Goal: Task Accomplishment & Management: Use online tool/utility

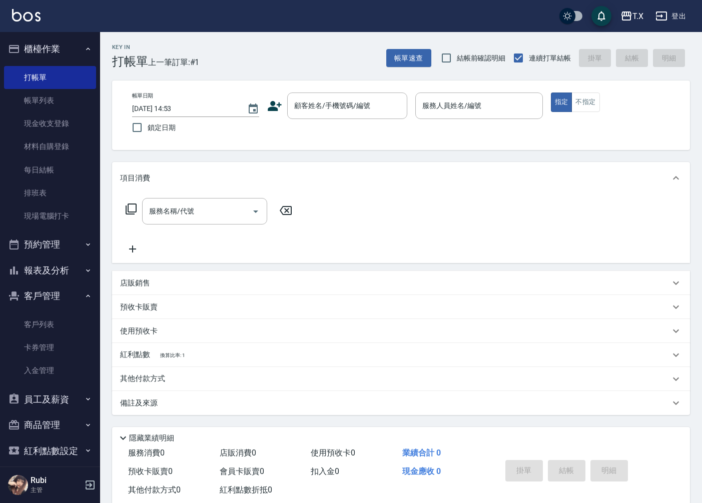
scroll to position [23, 0]
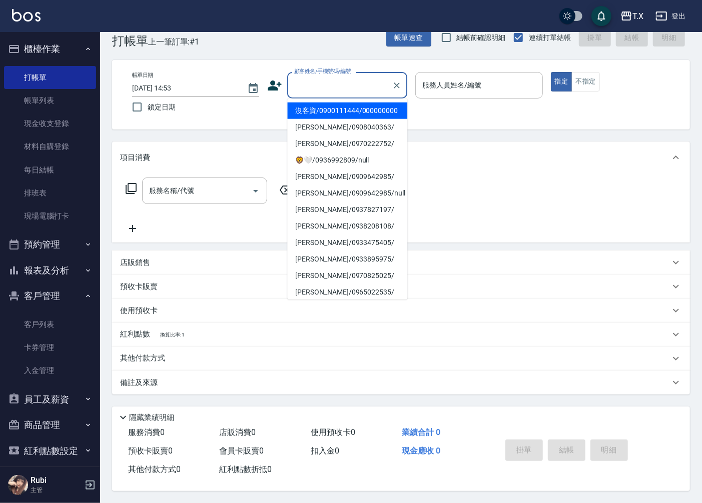
click at [341, 79] on input "顧客姓名/手機號碼/編號" at bounding box center [340, 86] width 96 height 18
drag, startPoint x: 351, startPoint y: 118, endPoint x: 455, endPoint y: 82, distance: 110.5
click at [351, 118] on li "沒客資/0900111444/000000000" at bounding box center [347, 111] width 120 height 17
type input "沒客資/0900111444/000000000"
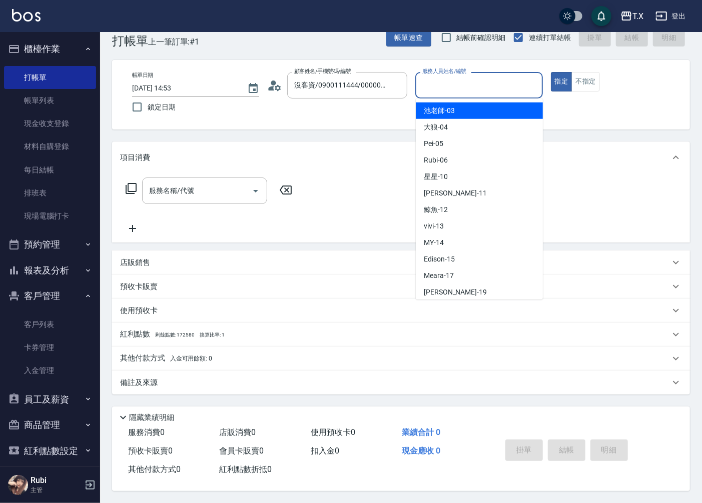
click at [455, 82] on input "服務人員姓名/編號" at bounding box center [479, 86] width 118 height 18
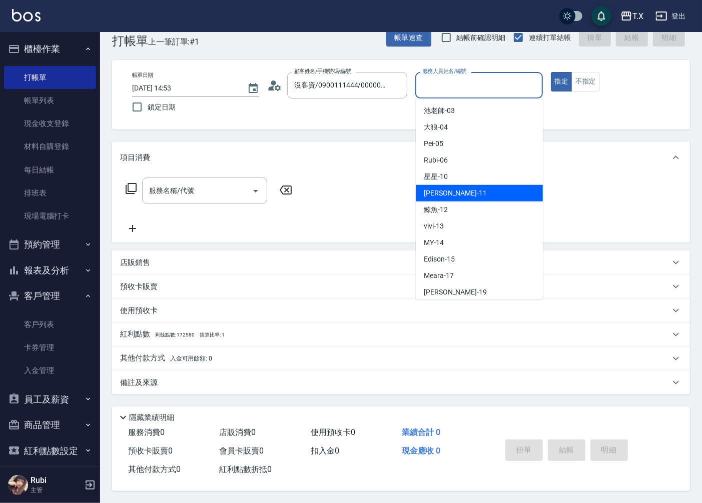
click at [445, 194] on span "[PERSON_NAME] -11" at bounding box center [455, 193] width 63 height 11
type input "Lena-11"
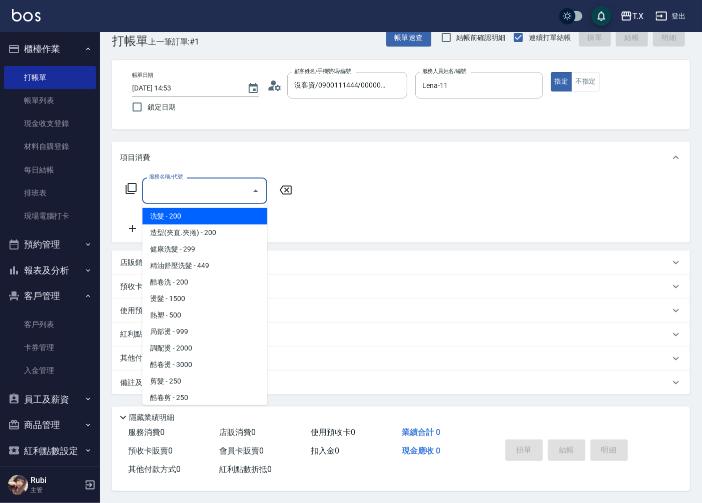
click at [209, 192] on input "服務名稱/代號" at bounding box center [197, 191] width 101 height 18
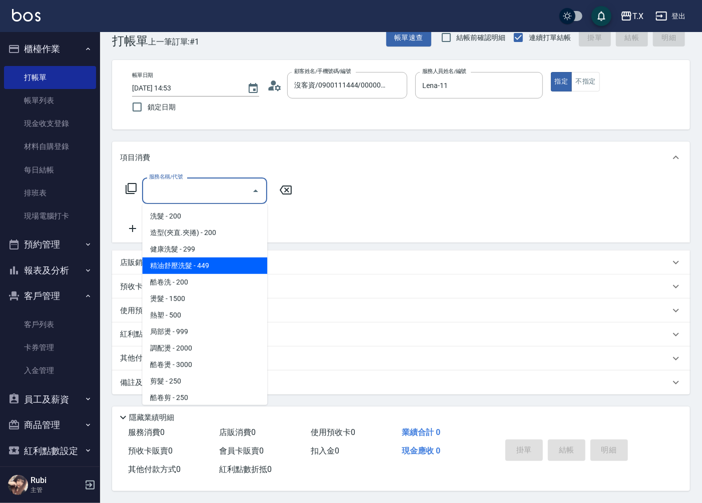
click at [211, 264] on span "精油舒壓洗髮 - 449" at bounding box center [204, 266] width 125 height 17
type input "精油舒壓洗髮(204)"
type input "40"
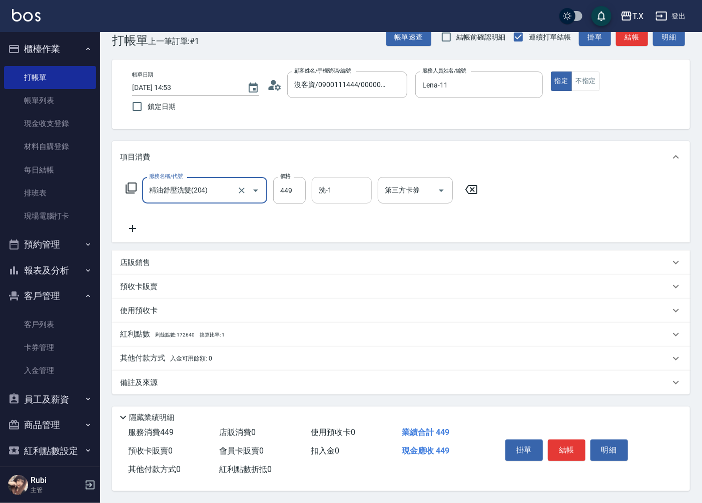
click at [327, 186] on div "洗-1 洗-1" at bounding box center [342, 190] width 60 height 27
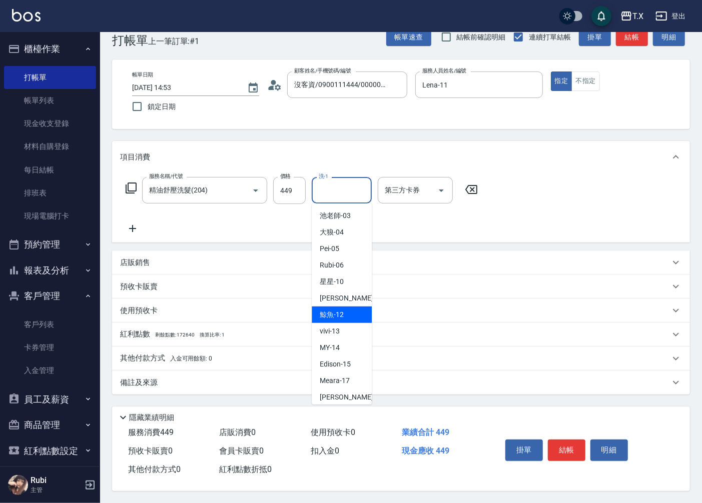
click at [341, 312] on span "鯨魚 -12" at bounding box center [332, 315] width 24 height 11
type input "鯨魚-12"
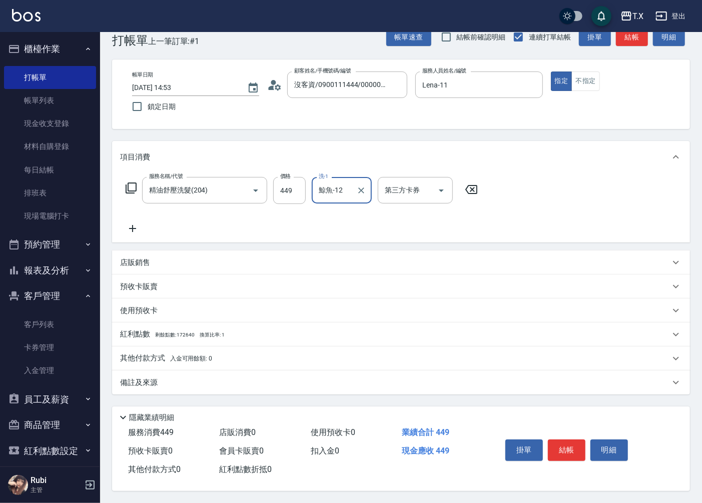
click at [137, 224] on icon at bounding box center [132, 229] width 25 height 12
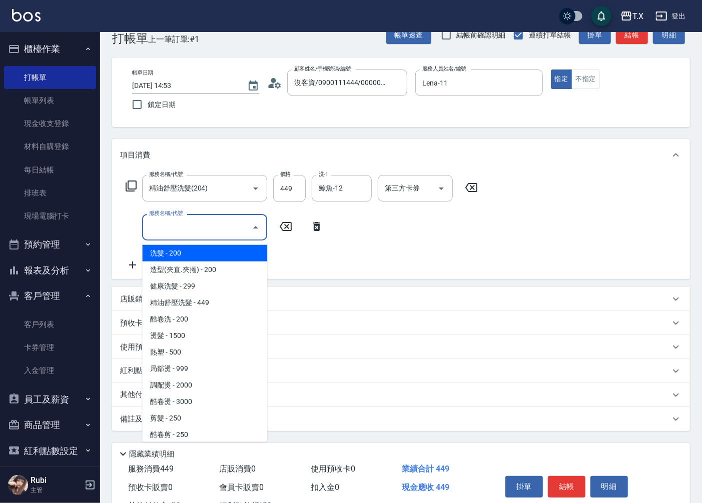
click at [194, 225] on input "服務名稱/代號" at bounding box center [197, 228] width 101 height 18
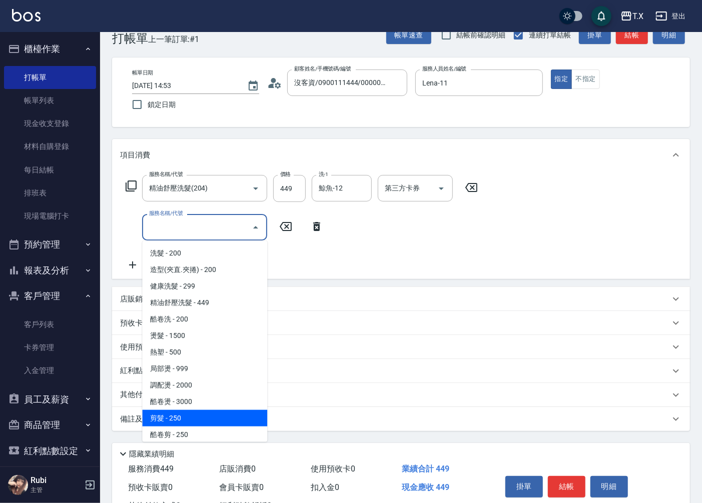
click at [193, 412] on span "剪髮 - 250" at bounding box center [204, 418] width 125 height 17
type input "60"
type input "剪髮(401)"
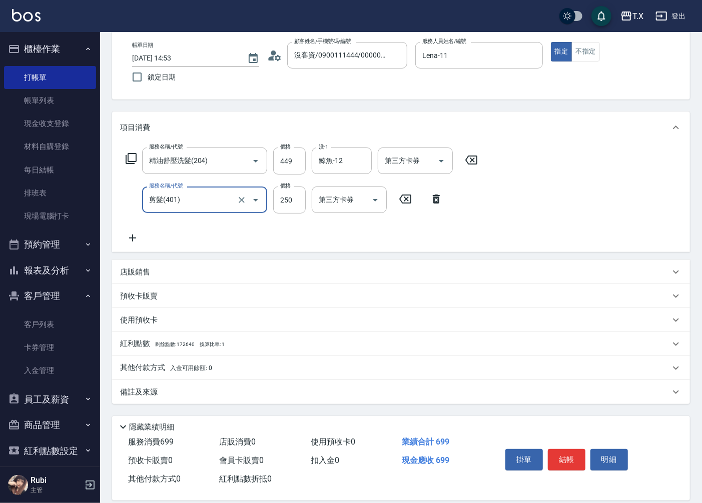
scroll to position [63, 0]
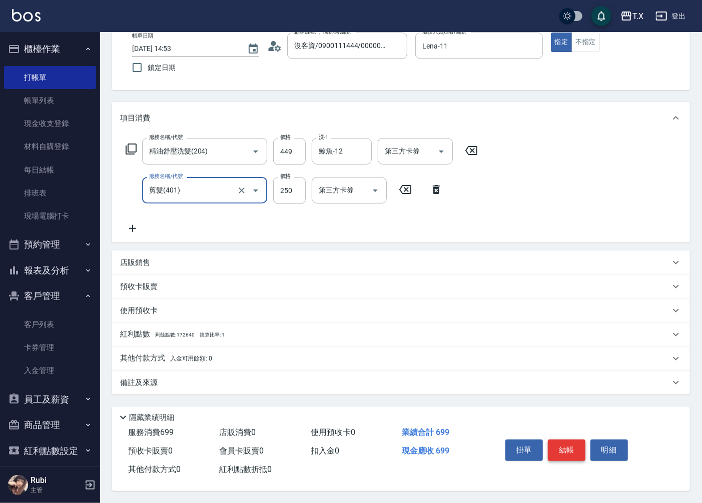
click at [559, 443] on button "結帳" at bounding box center [567, 450] width 38 height 21
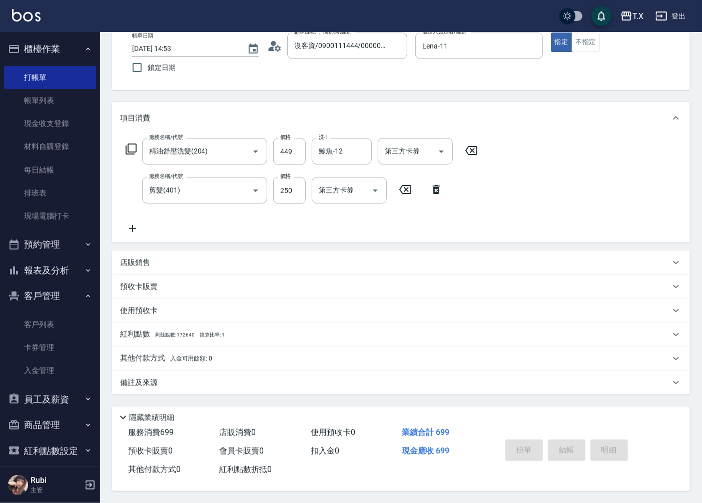
type input "[DATE] 16:01"
type input "0"
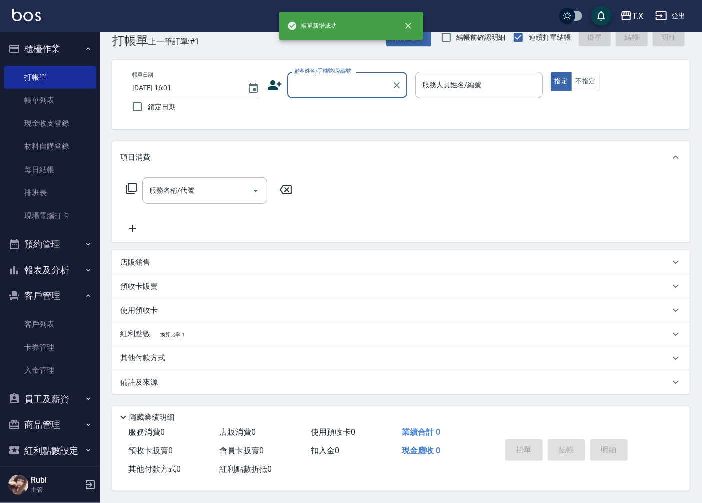
scroll to position [0, 0]
